Goal: Task Accomplishment & Management: Complete application form

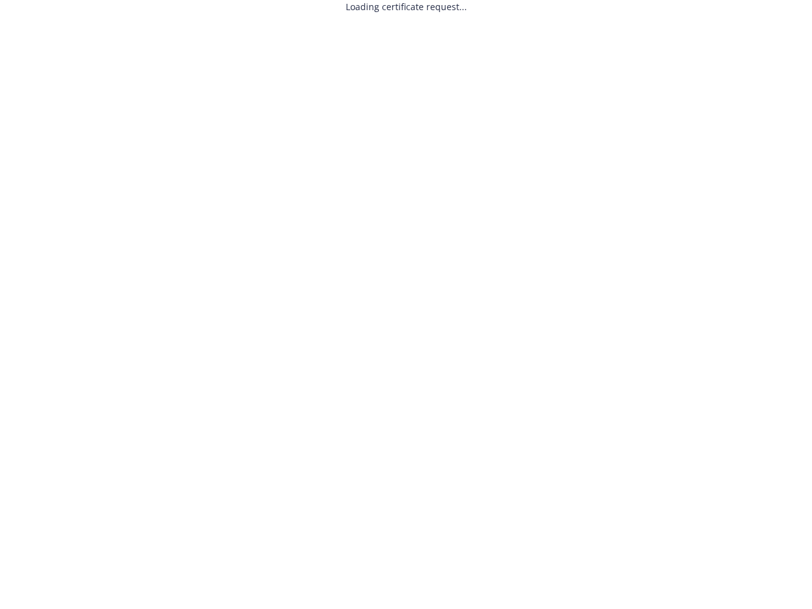
click at [406, 6] on div "Loading certificate request..." at bounding box center [406, 6] width 121 height 13
